Goal: Task Accomplishment & Management: Use online tool/utility

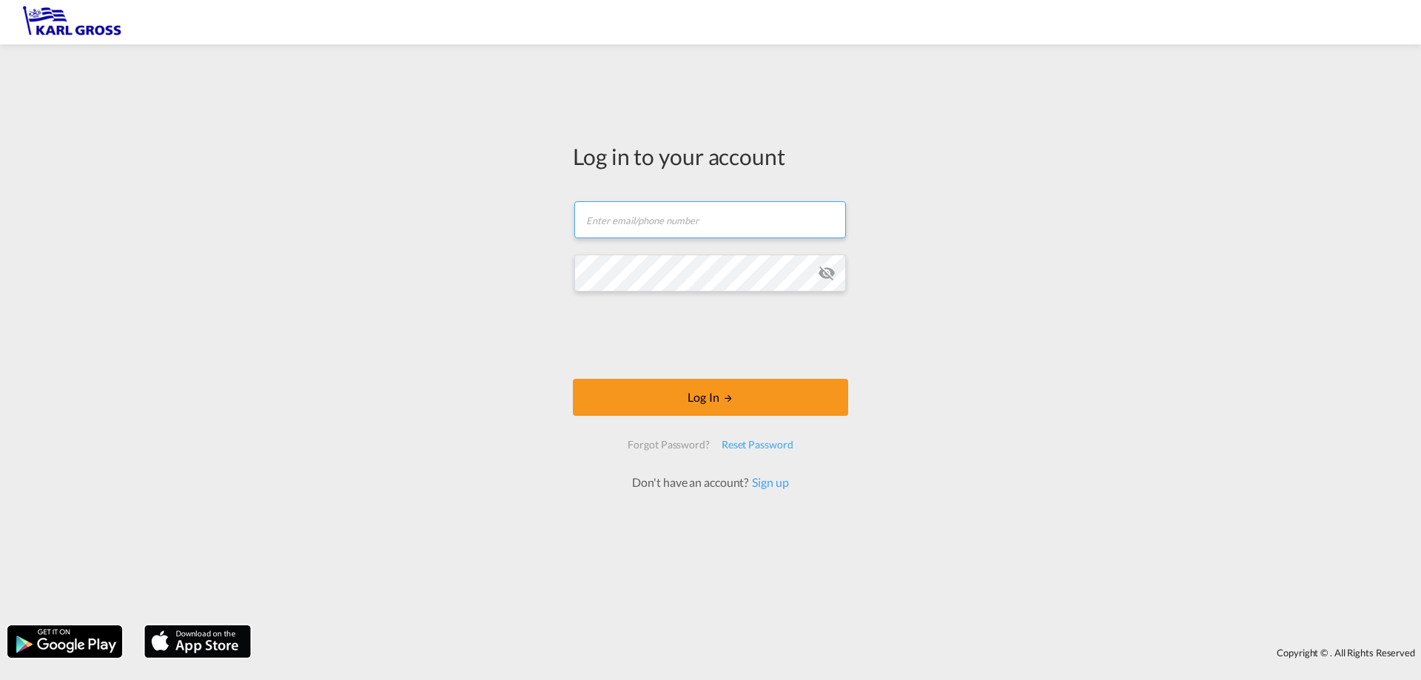
type input "[PERSON_NAME][EMAIL_ADDRESS][DOMAIN_NAME]"
click at [708, 377] on form "[PERSON_NAME][EMAIL_ADDRESS][DOMAIN_NAME] Email field is required Password fiel…" at bounding box center [710, 339] width 275 height 305
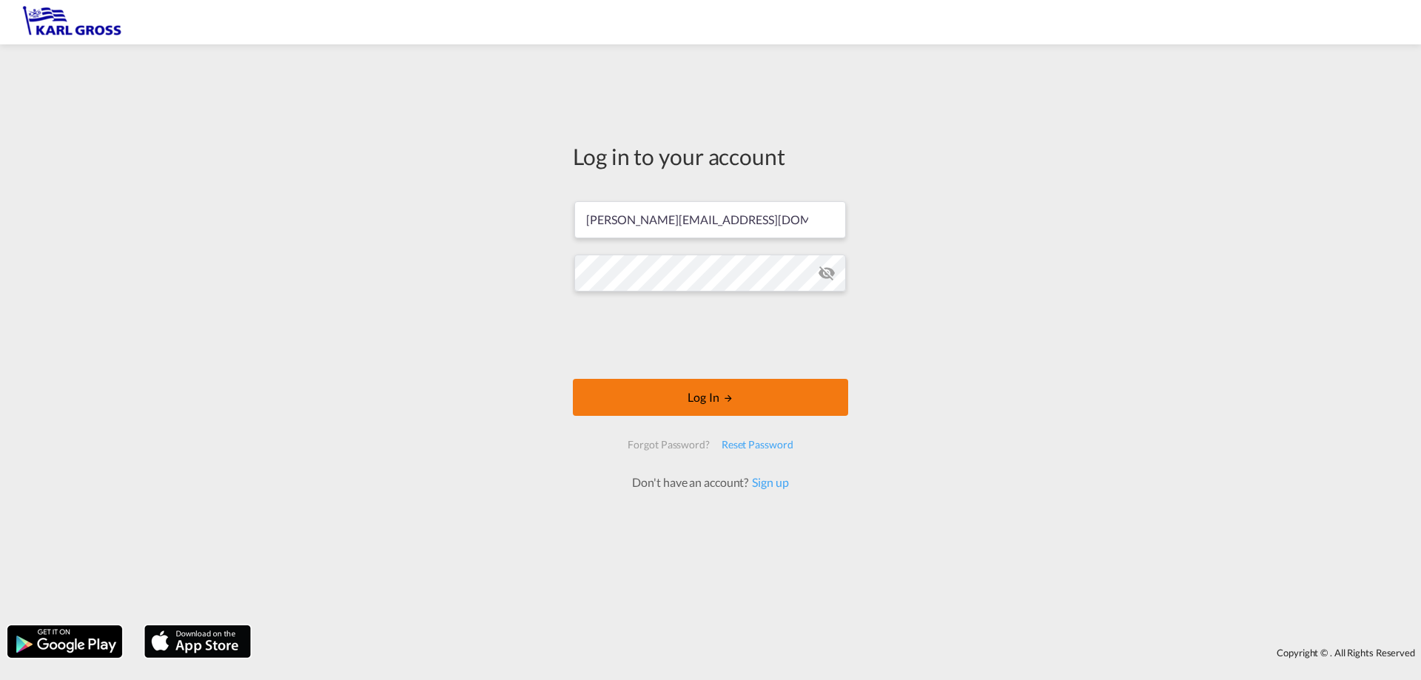
click at [653, 394] on button "Log In" at bounding box center [710, 397] width 275 height 37
